Goal: Understand process/instructions

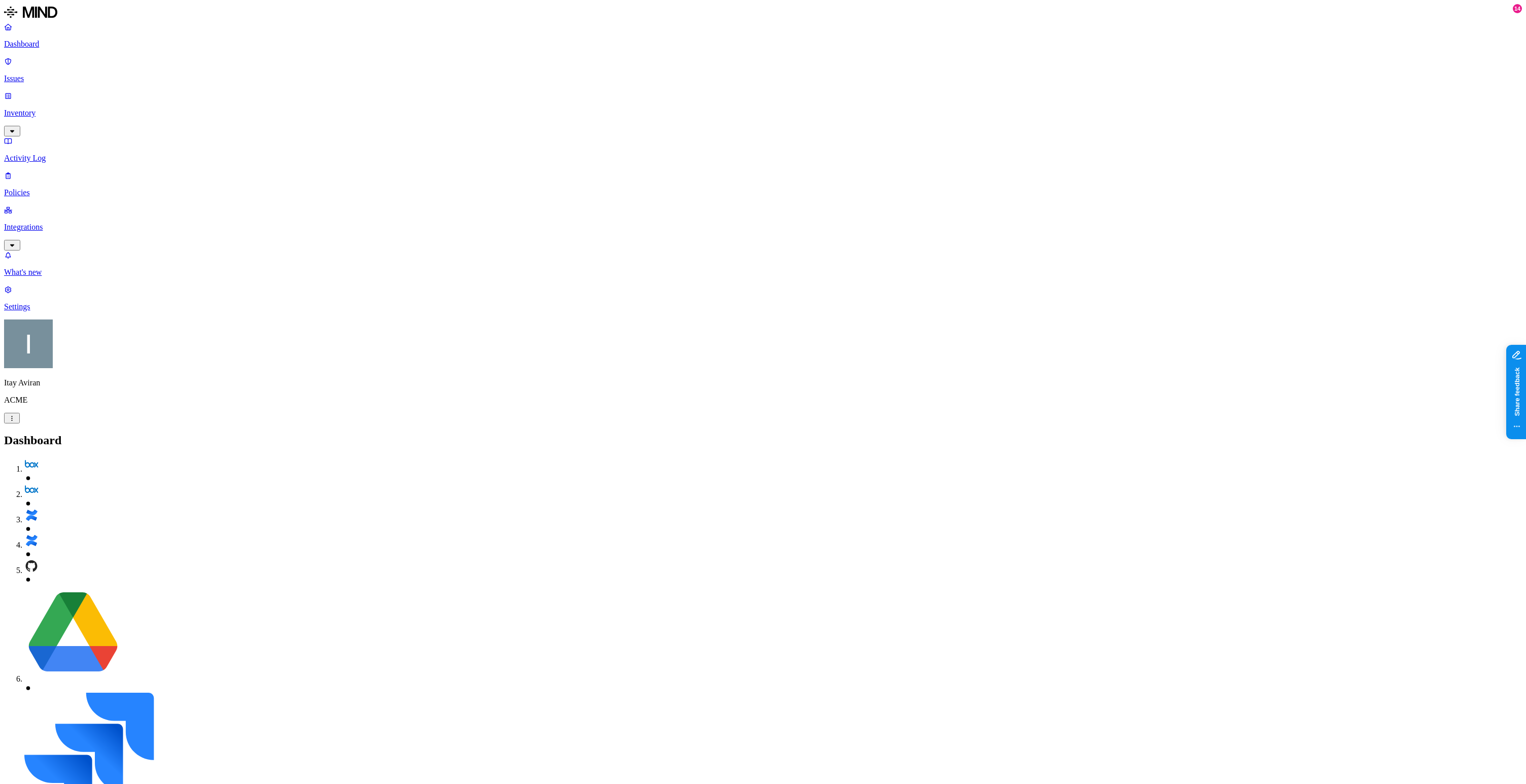
click at [44, 311] on p "Settings" at bounding box center [763, 306] width 1518 height 9
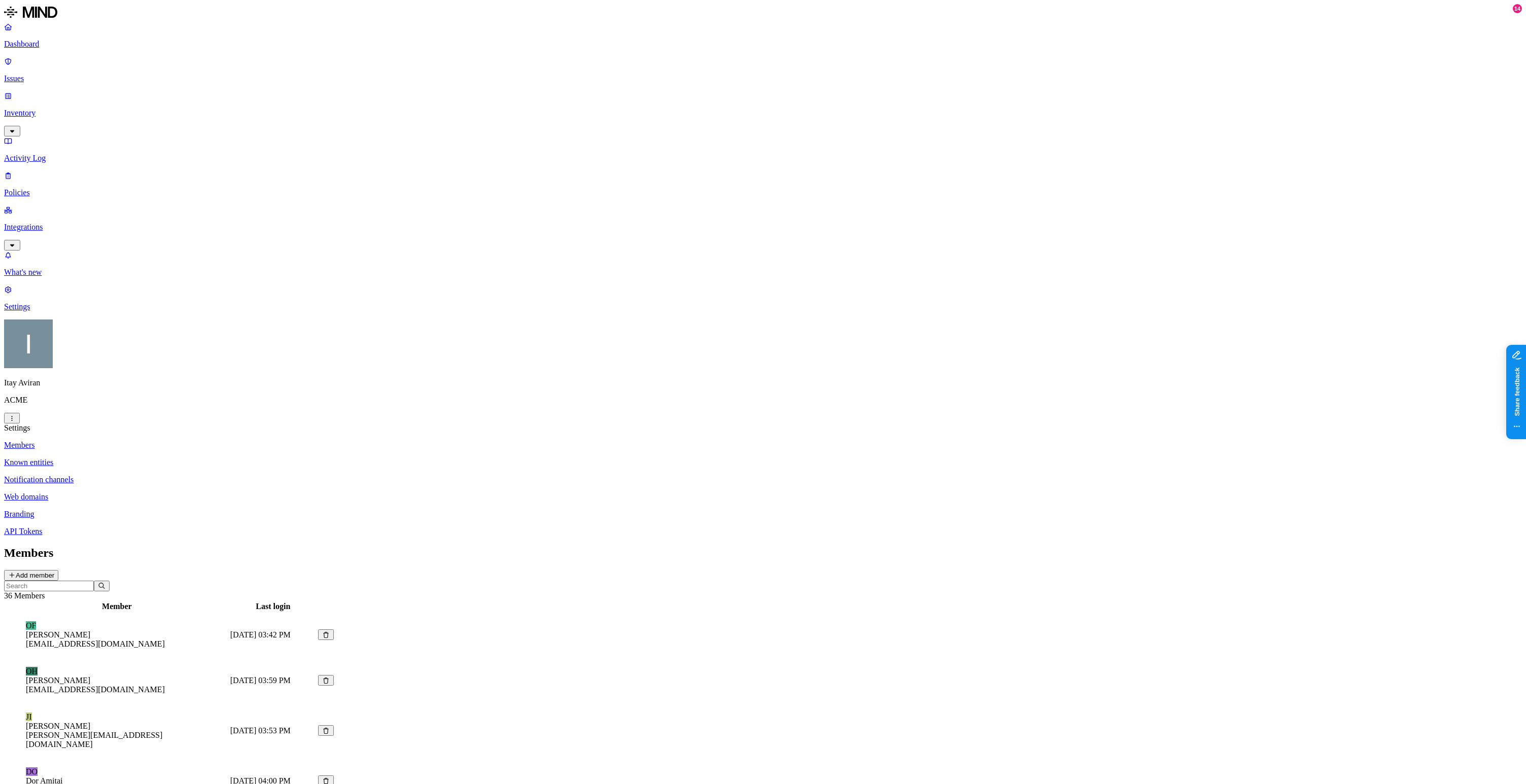
click at [64, 223] on p "Integrations" at bounding box center [763, 227] width 1518 height 9
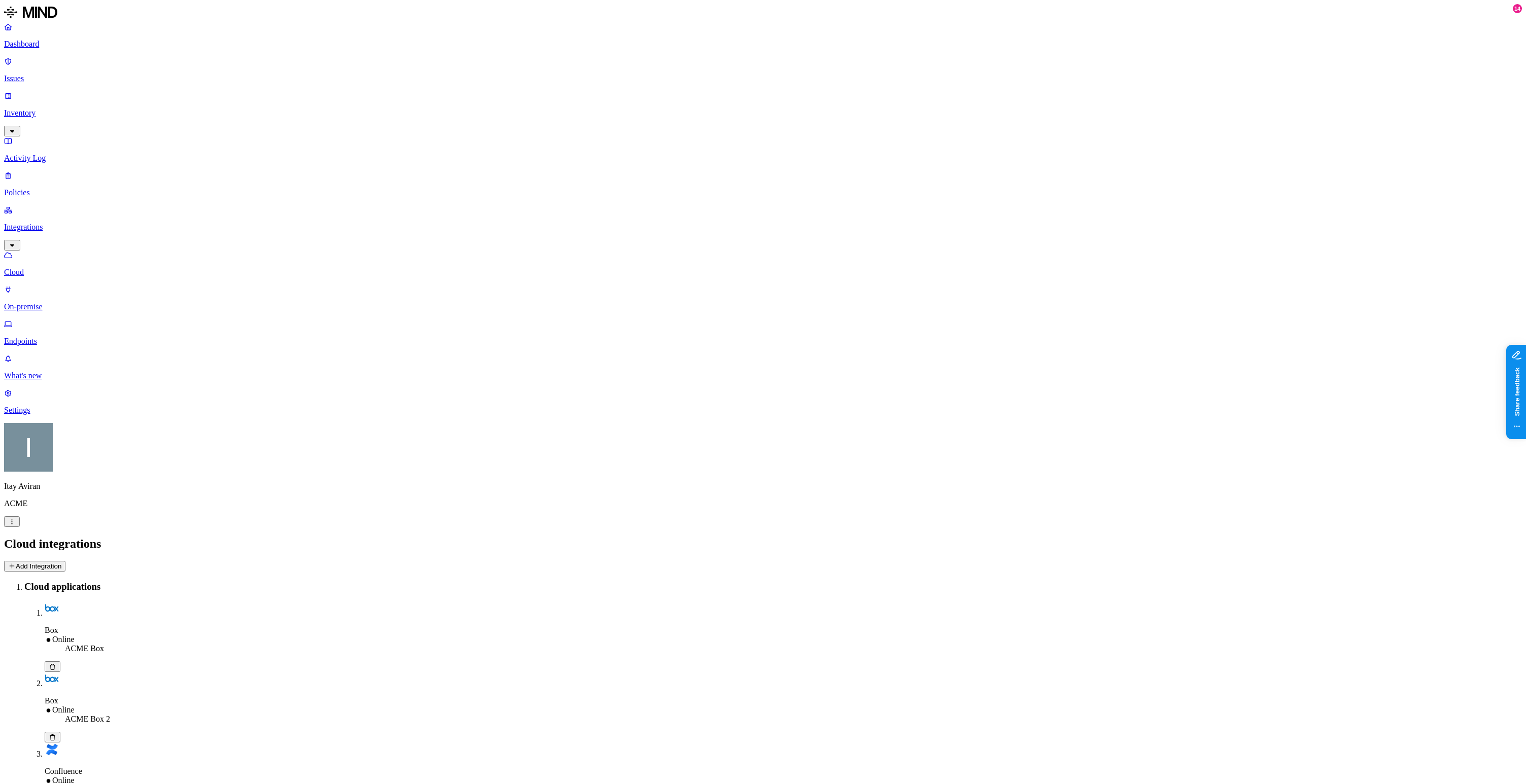
click at [51, 337] on p "Endpoints" at bounding box center [763, 341] width 1518 height 9
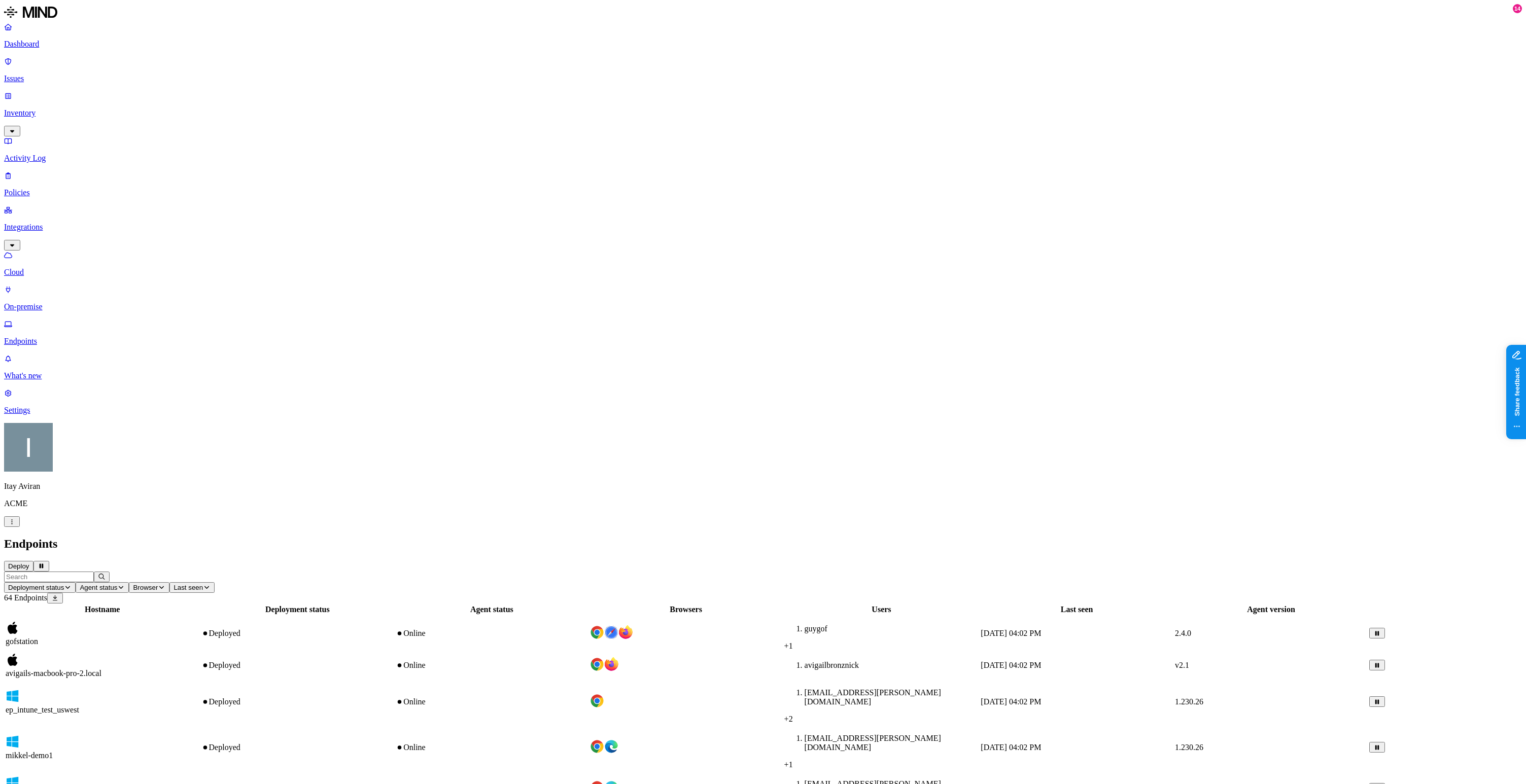
click at [34, 561] on button "Deploy" at bounding box center [19, 566] width 30 height 11
